Goal: Information Seeking & Learning: Learn about a topic

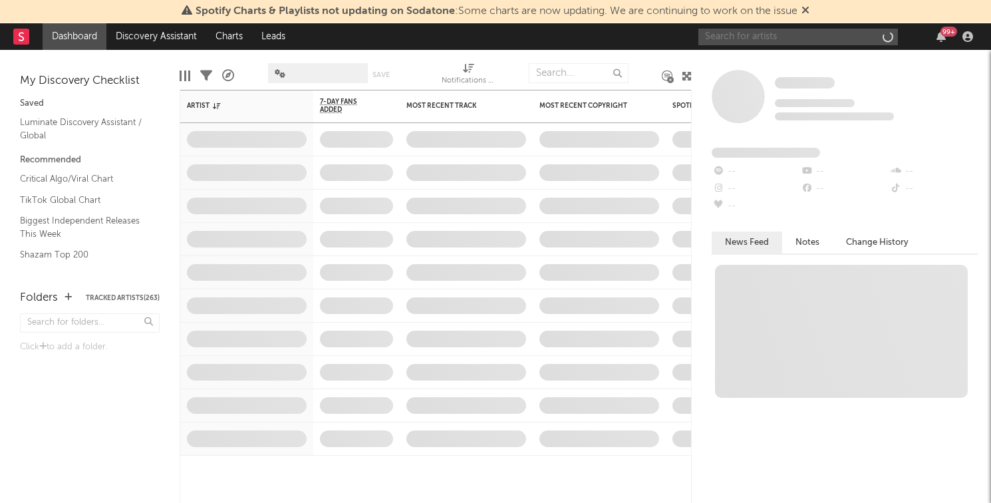
click at [760, 39] on input "text" at bounding box center [798, 37] width 200 height 17
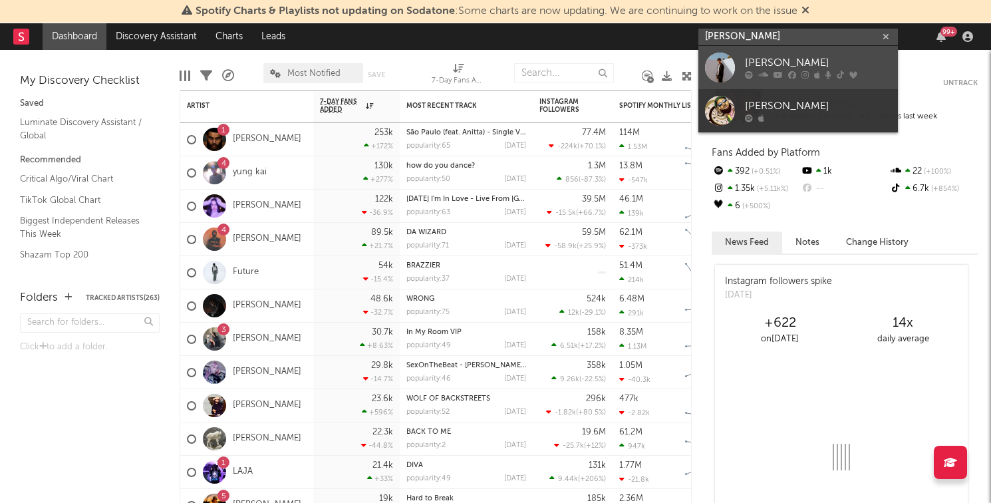
type input "[PERSON_NAME]"
click at [764, 66] on div "[PERSON_NAME]" at bounding box center [818, 63] width 146 height 16
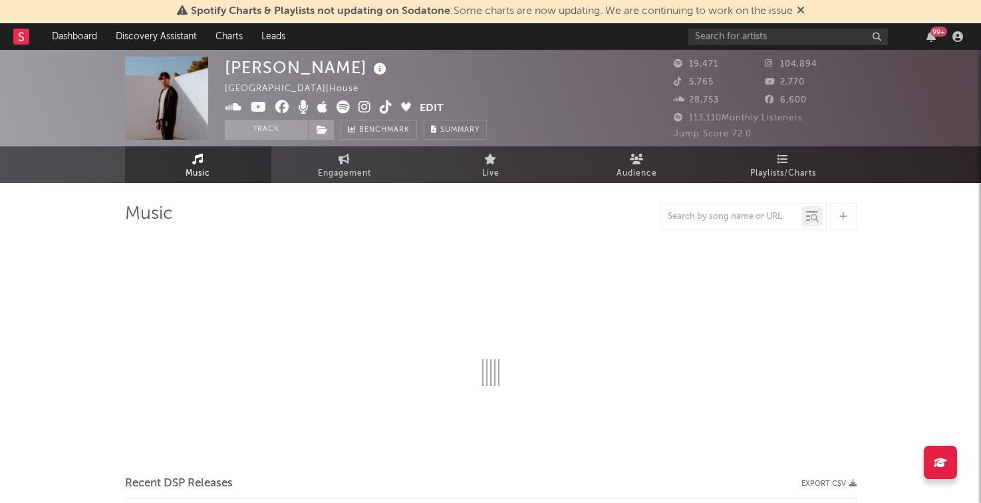
select select "6m"
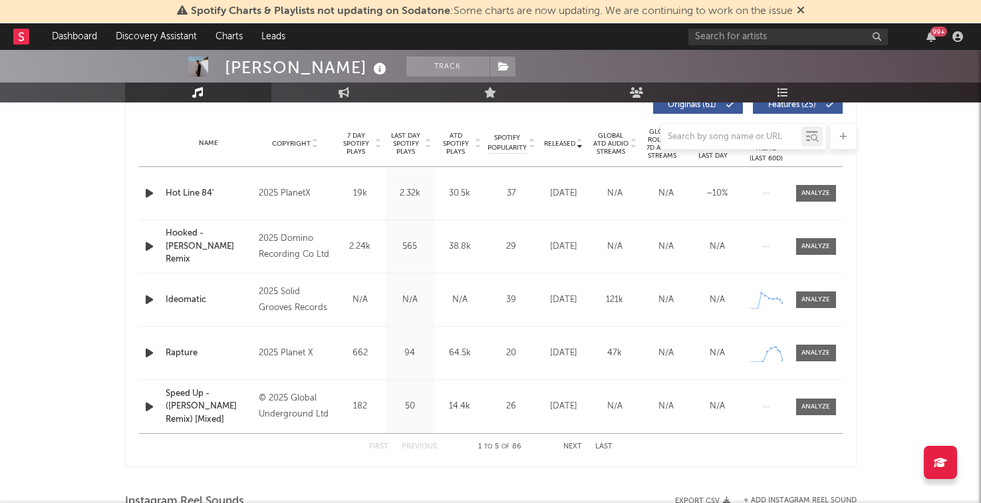
scroll to position [522, 0]
click at [140, 192] on div at bounding box center [150, 192] width 23 height 17
click at [158, 192] on div at bounding box center [150, 192] width 17 height 17
click at [146, 189] on icon "button" at bounding box center [149, 192] width 14 height 17
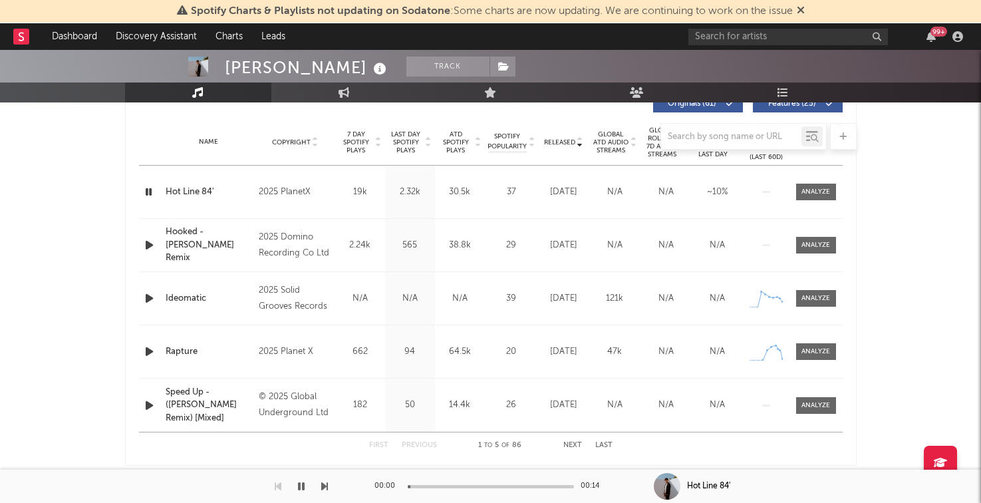
click at [183, 186] on div "Hot Line 84'" at bounding box center [209, 192] width 87 height 13
click at [581, 451] on div "First Previous 1 to 5 of 86 Next Last" at bounding box center [490, 445] width 243 height 26
click at [408, 144] on div at bounding box center [491, 136] width 732 height 27
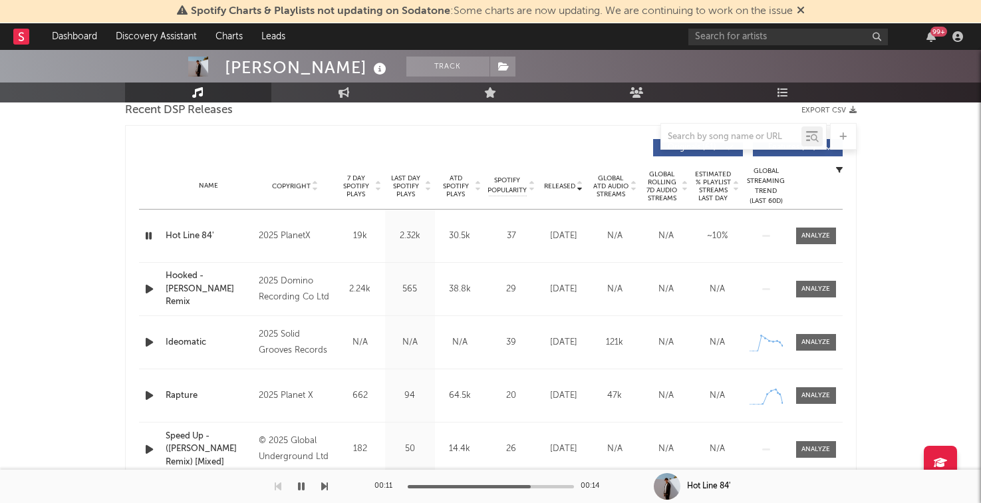
scroll to position [480, 0]
click at [356, 175] on span "7 Day Spotify Plays" at bounding box center [356, 185] width 35 height 24
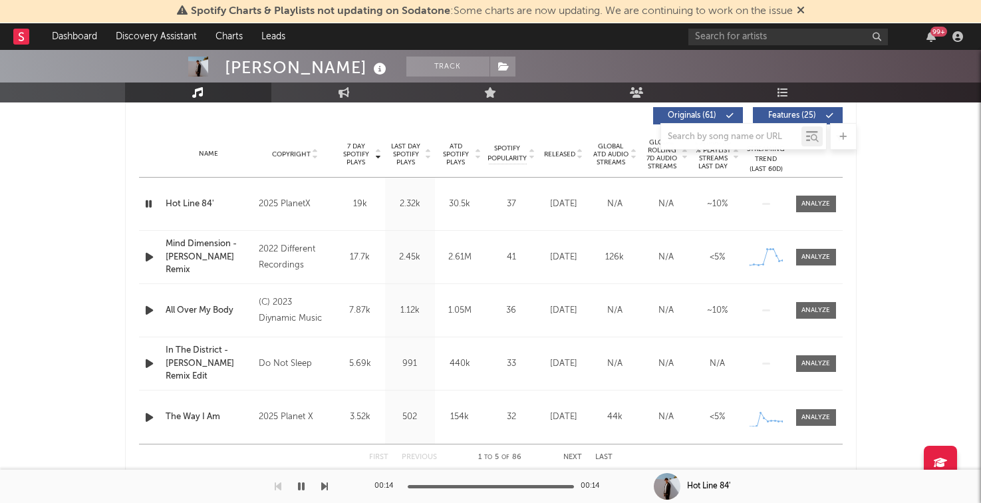
scroll to position [511, 0]
click at [150, 417] on icon "button" at bounding box center [149, 416] width 14 height 17
click at [448, 152] on span "ATD Spotify Plays" at bounding box center [455, 153] width 35 height 24
